Goal: Task Accomplishment & Management: Manage account settings

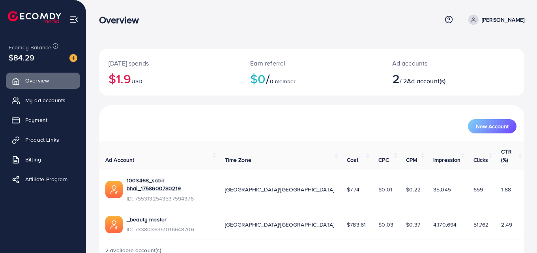
scroll to position [4, 0]
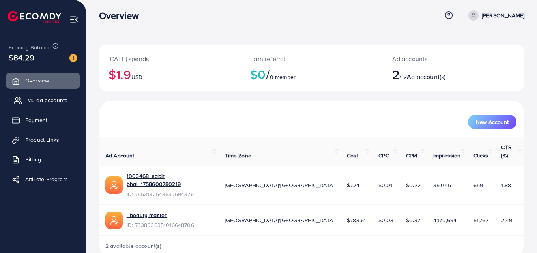
click at [52, 103] on span "My ad accounts" at bounding box center [47, 100] width 40 height 8
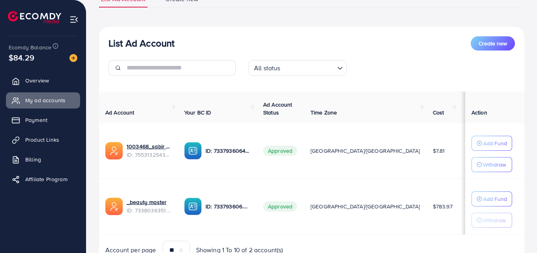
scroll to position [79, 0]
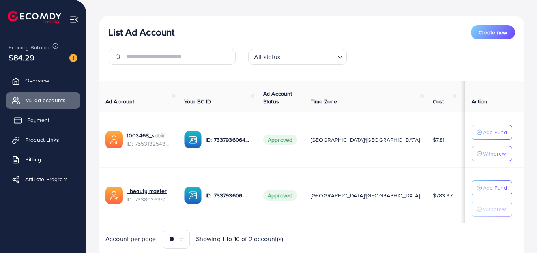
click at [47, 121] on span "Payment" at bounding box center [38, 120] width 22 height 8
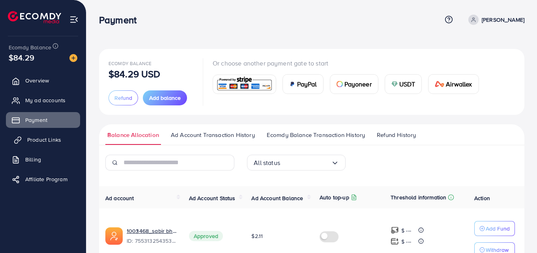
click at [49, 137] on span "Product Links" at bounding box center [44, 140] width 34 height 8
